Goal: Task Accomplishment & Management: Manage account settings

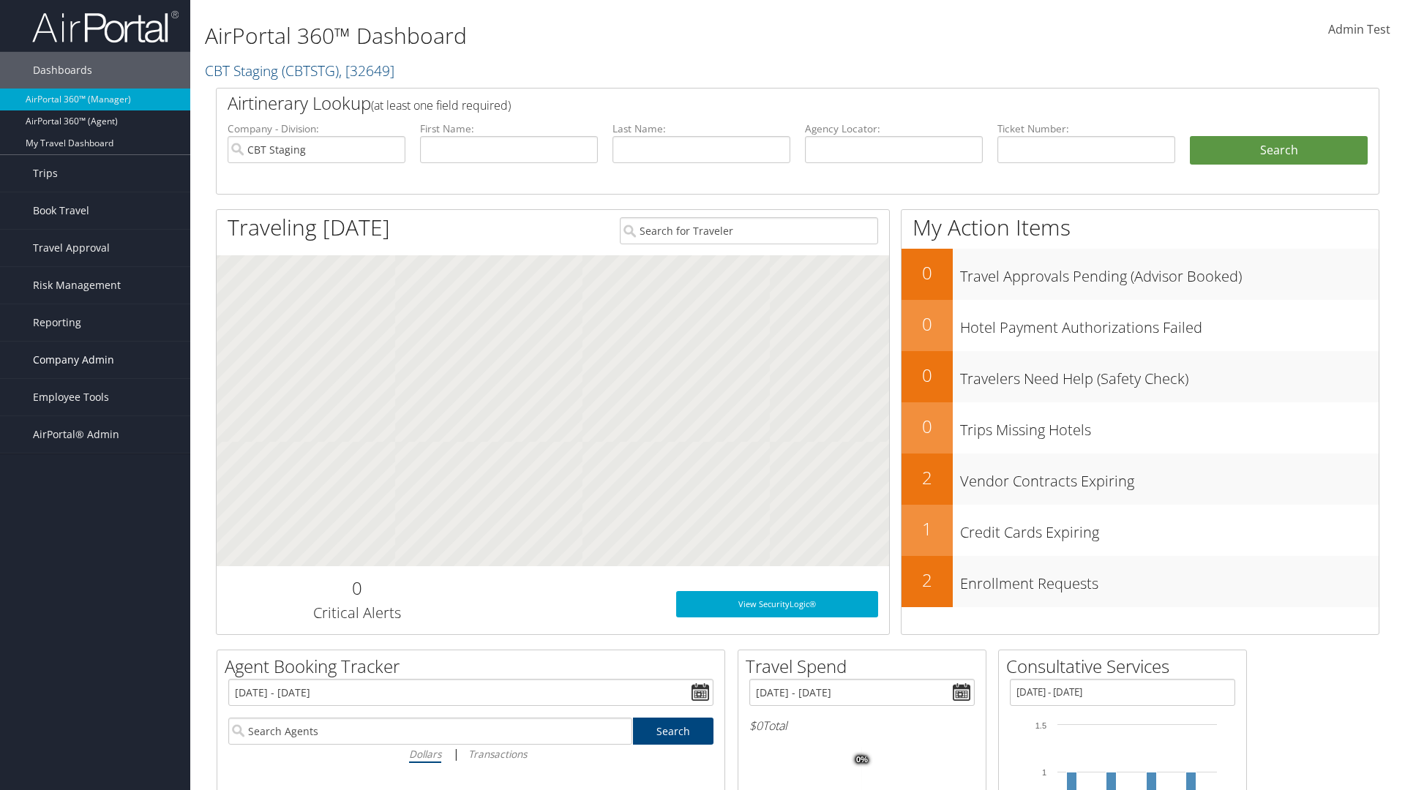
click at [95, 360] on span "Company Admin" at bounding box center [73, 360] width 81 height 37
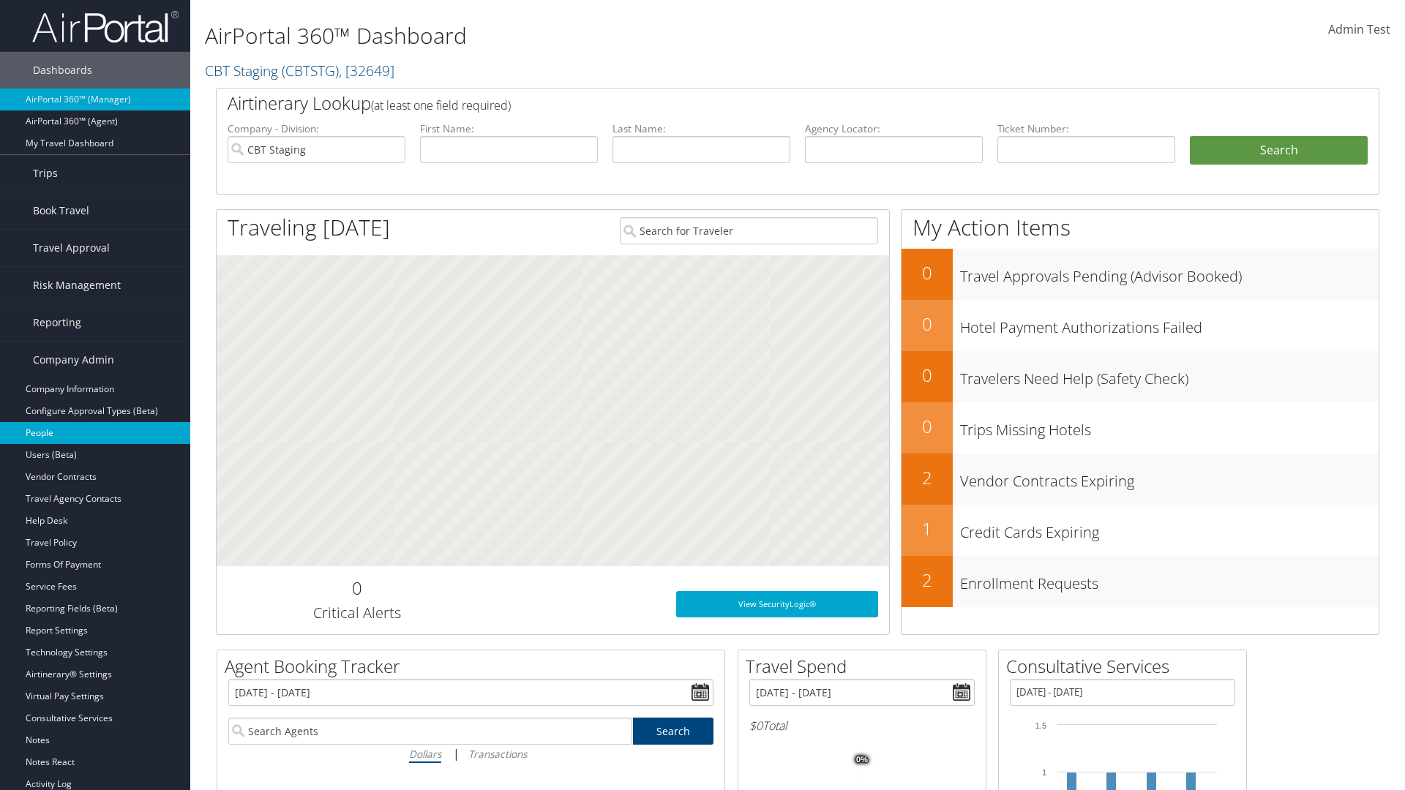
click at [95, 433] on link "People" at bounding box center [95, 433] width 190 height 22
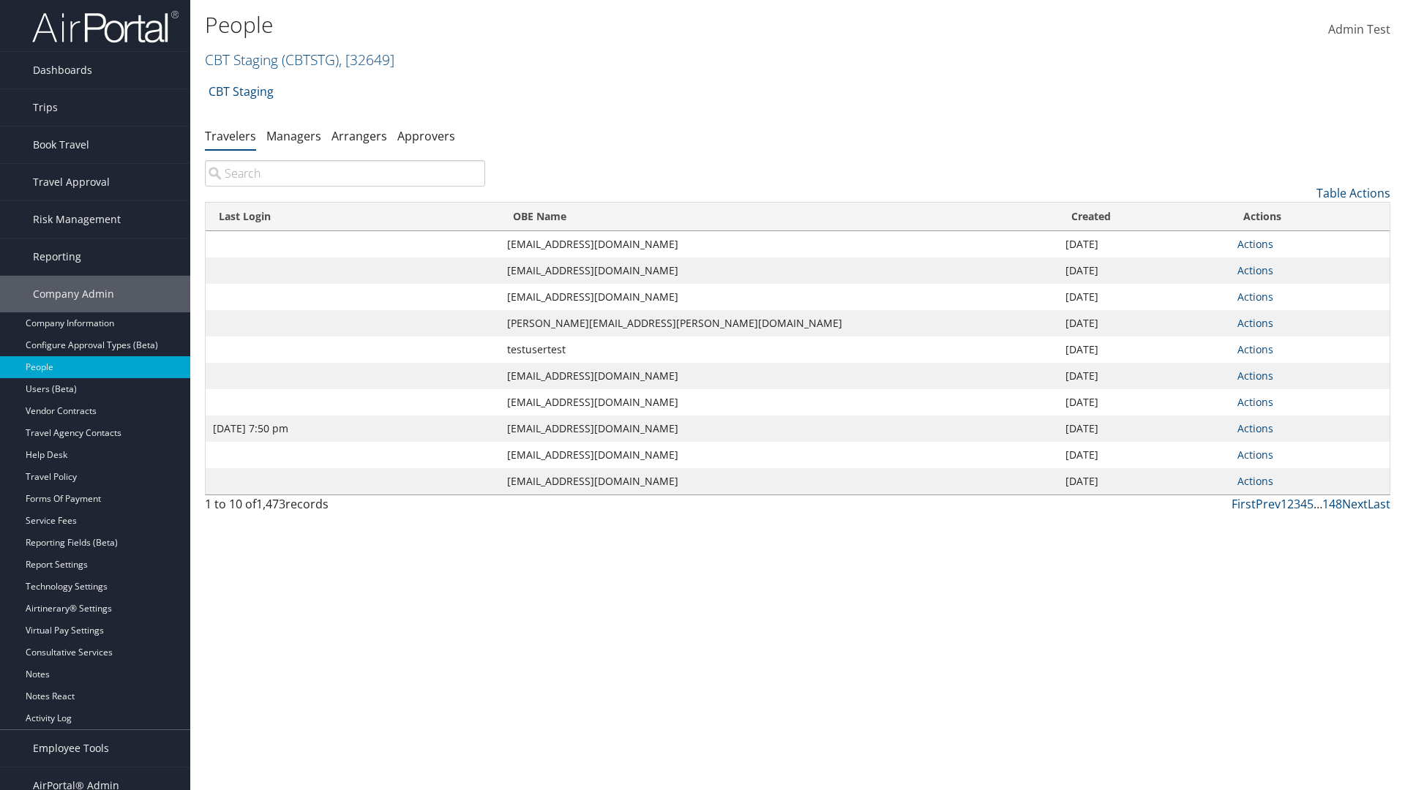
click at [345, 173] on input "search" at bounding box center [345, 173] width 280 height 26
type input "Jan 9, 2024 7:50 pm"
